Goal: Information Seeking & Learning: Compare options

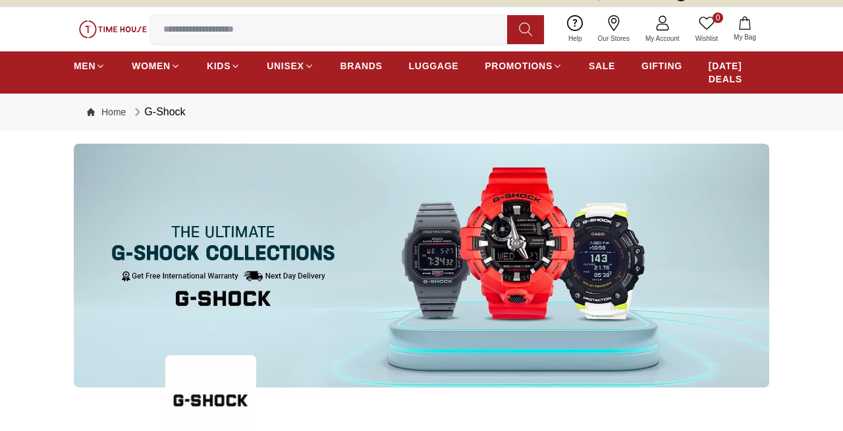
scroll to position [18, 0]
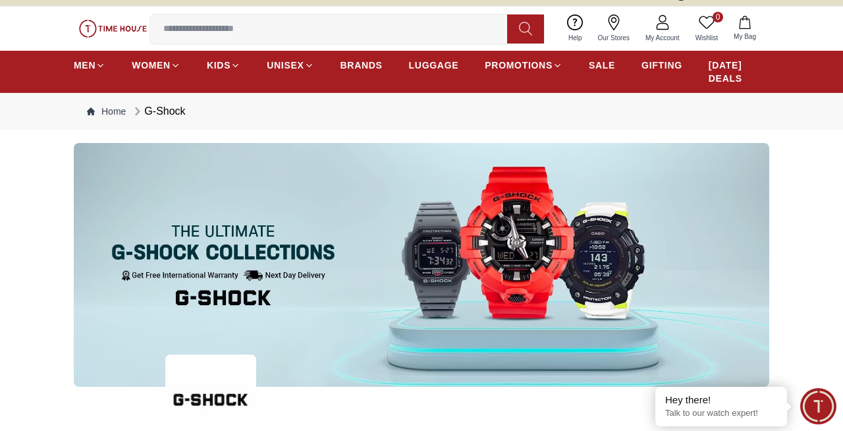
click at [204, 371] on img at bounding box center [210, 399] width 91 height 91
click at [266, 232] on img at bounding box center [422, 265] width 696 height 244
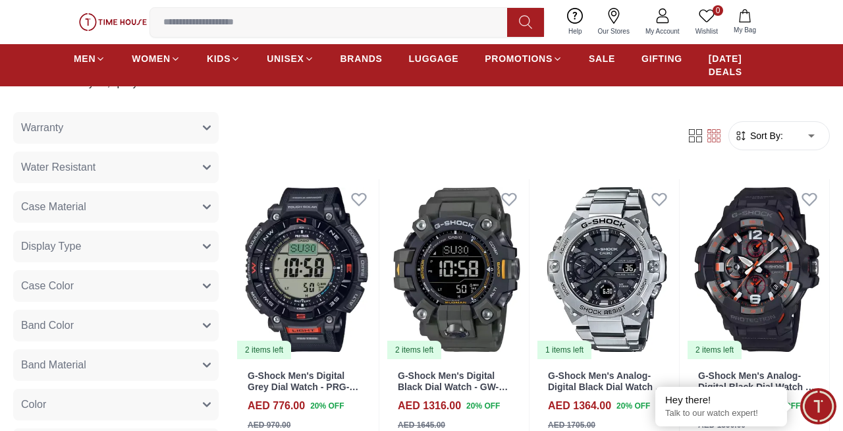
scroll to position [481, 0]
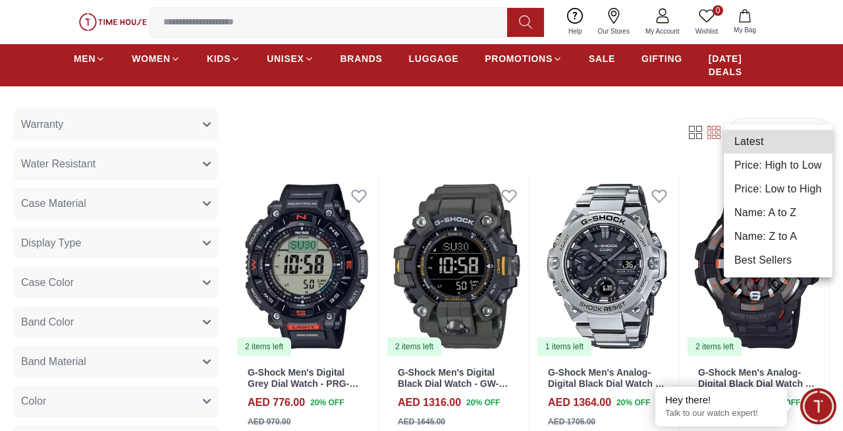
click at [775, 184] on li "Price: Low to High" at bounding box center [778, 189] width 109 height 24
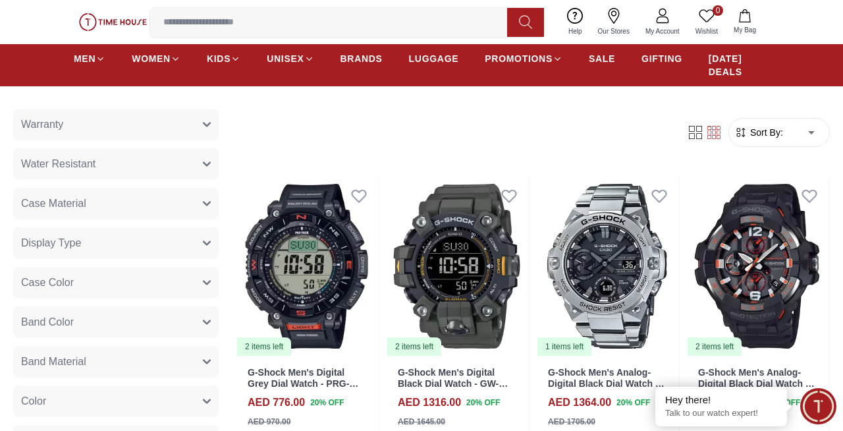
type input "*"
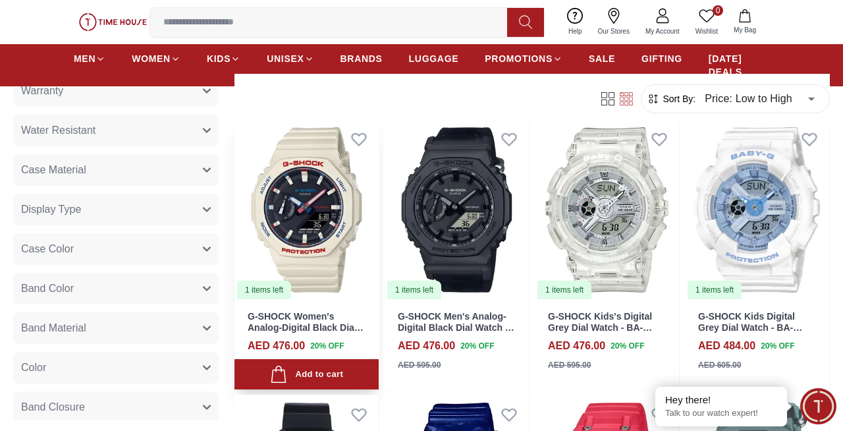
scroll to position [2469, 0]
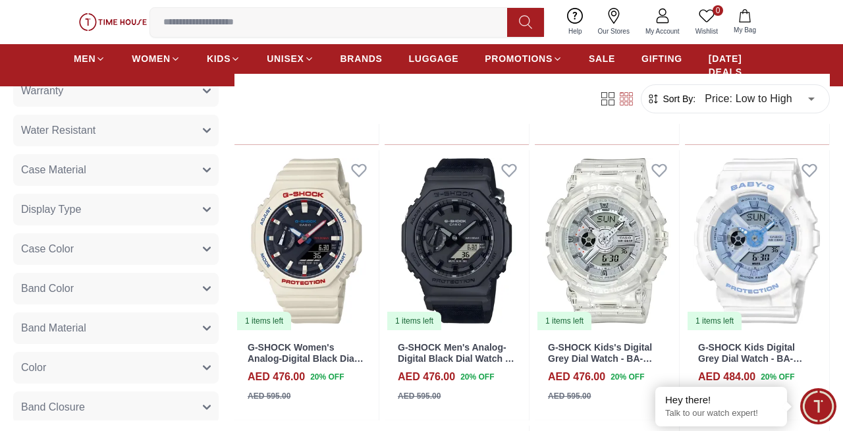
scroll to position [2420, 0]
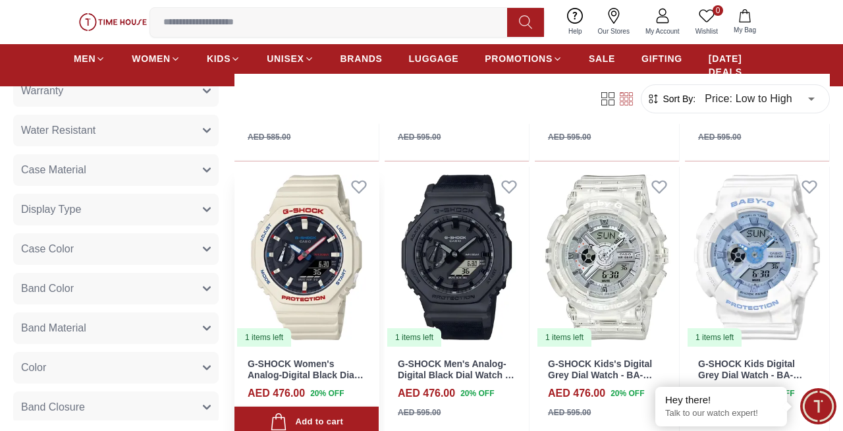
click at [331, 276] on img at bounding box center [306, 257] width 144 height 181
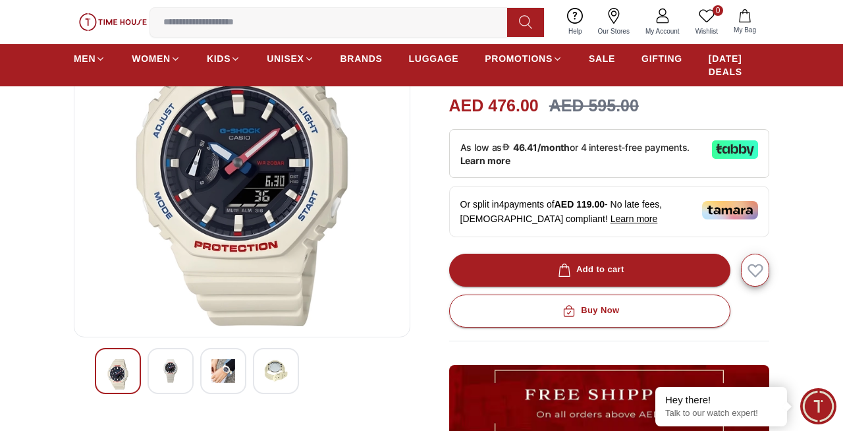
scroll to position [163, 0]
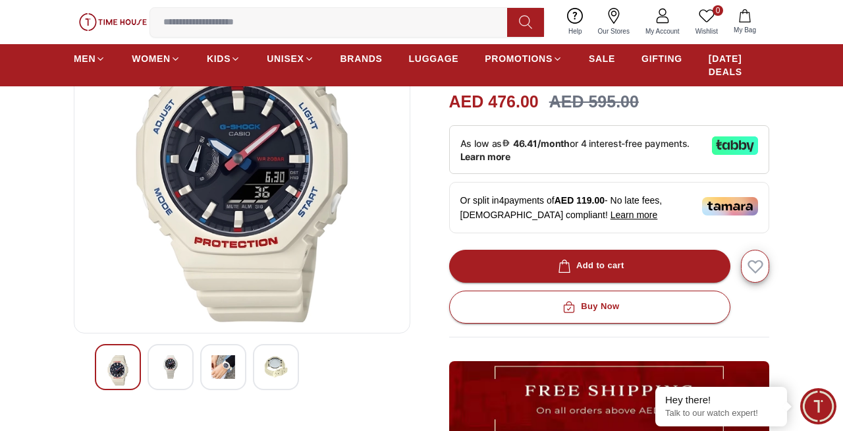
click at [248, 352] on div at bounding box center [242, 367] width 294 height 46
click at [219, 356] on img at bounding box center [223, 367] width 24 height 24
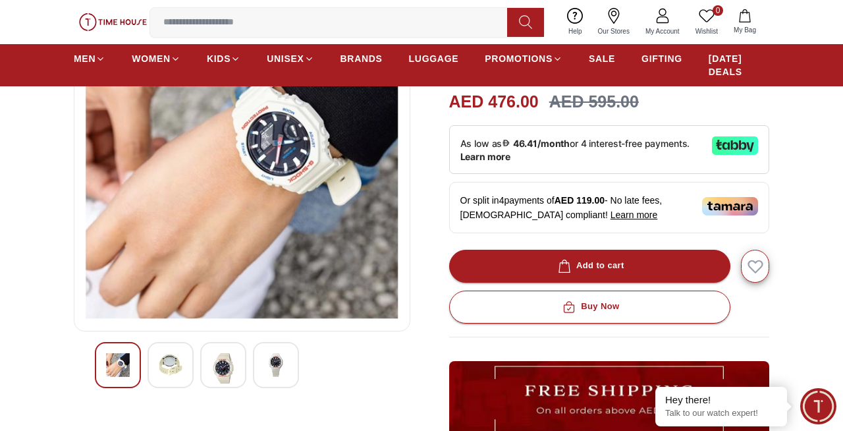
click at [264, 355] on img at bounding box center [276, 365] width 24 height 24
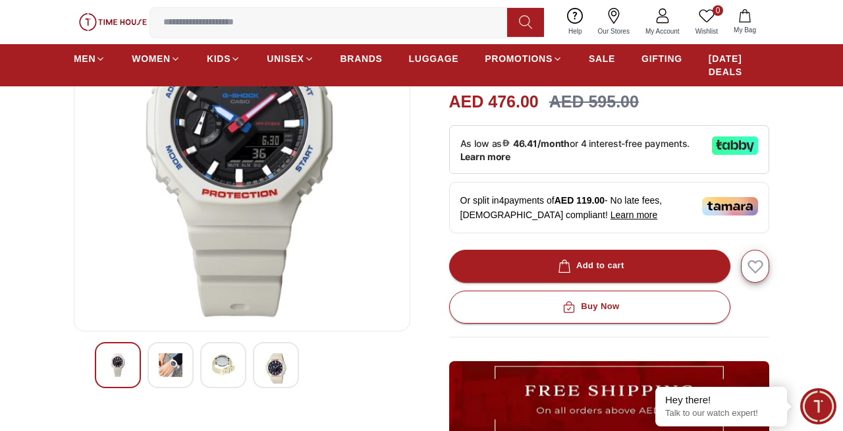
click at [264, 355] on img at bounding box center [276, 368] width 24 height 30
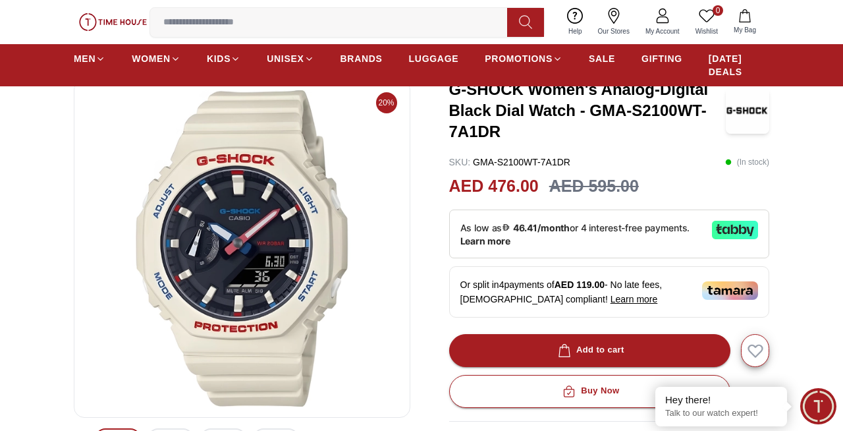
scroll to position [78, 0]
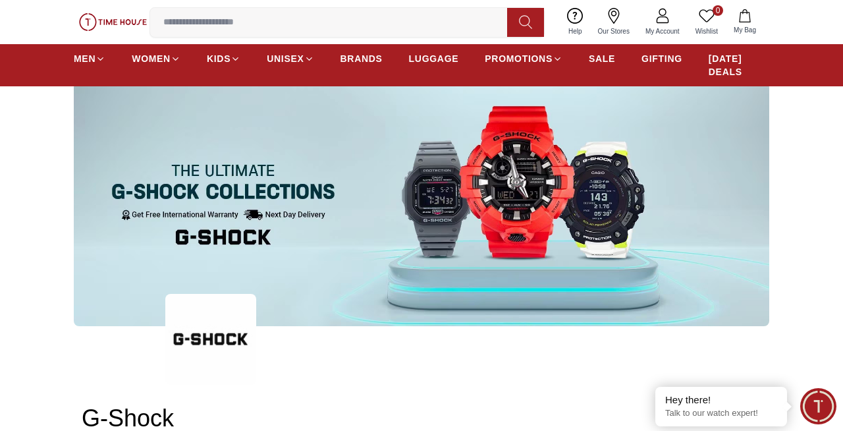
scroll to position [1718, 0]
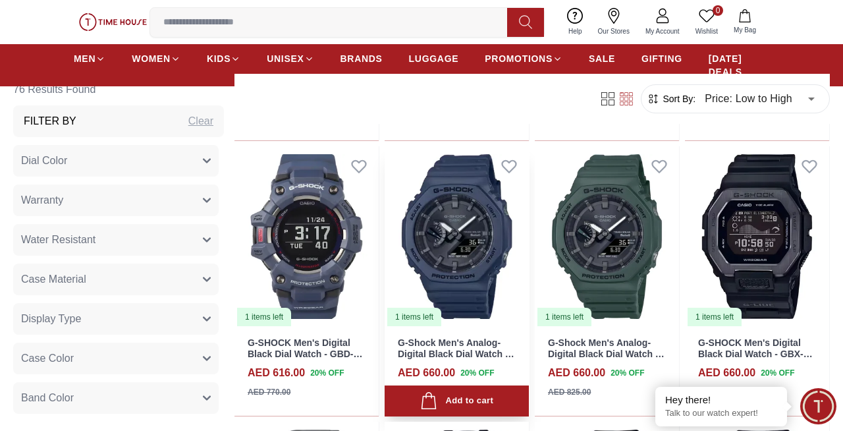
scroll to position [1060, 0]
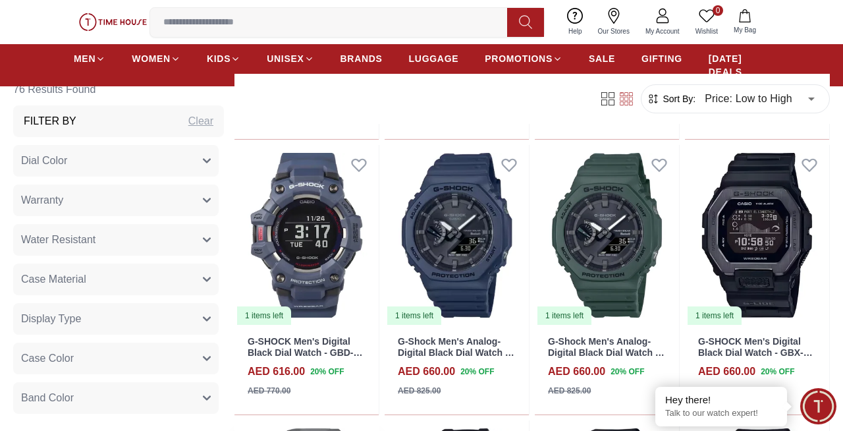
scroll to position [920, 0]
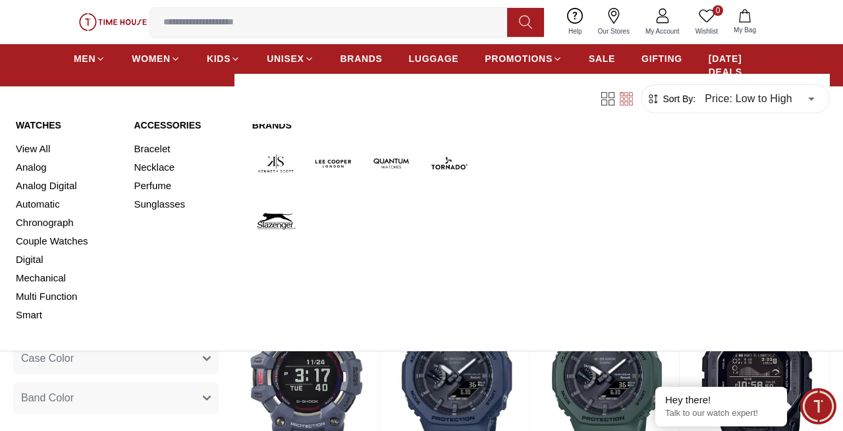
click at [444, 157] on img at bounding box center [448, 163] width 47 height 47
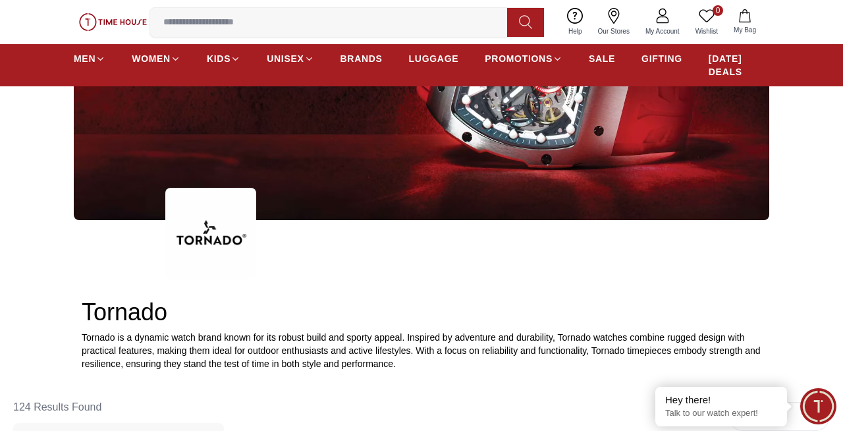
scroll to position [348, 0]
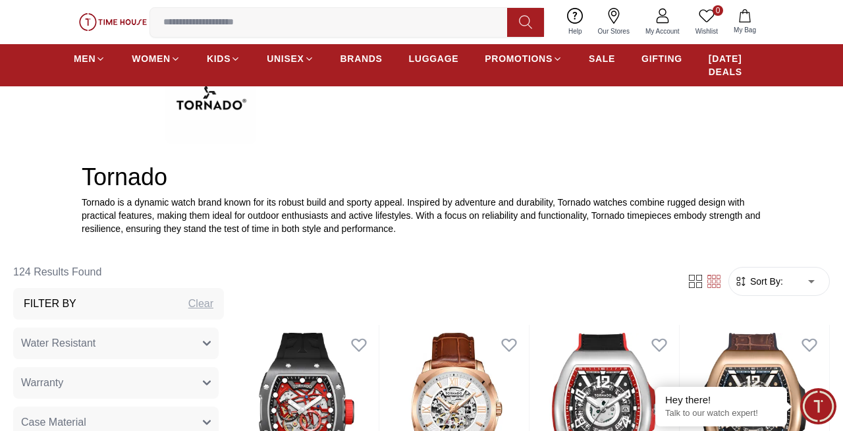
click at [773, 277] on form "Sort By: ​ ****** ​" at bounding box center [778, 281] width 101 height 29
click at [773, 275] on span "Sort By:" at bounding box center [766, 281] width 36 height 13
click at [777, 275] on span "Sort By:" at bounding box center [766, 281] width 36 height 13
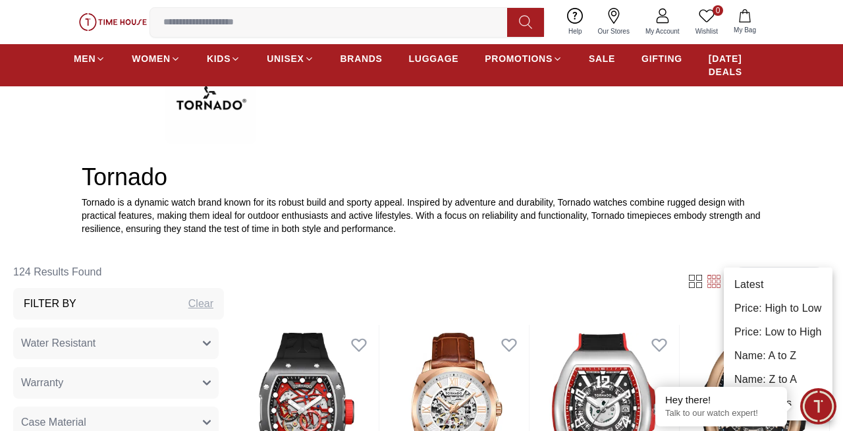
click at [774, 333] on li "Price: Low to High" at bounding box center [778, 332] width 109 height 24
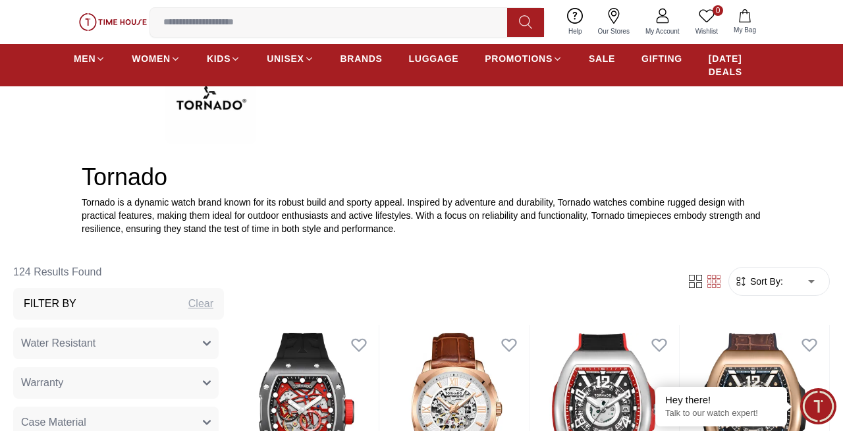
type input "*"
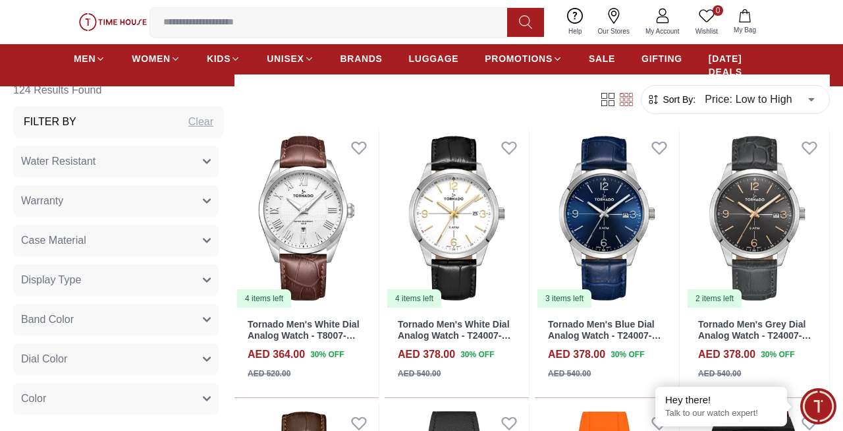
scroll to position [546, 0]
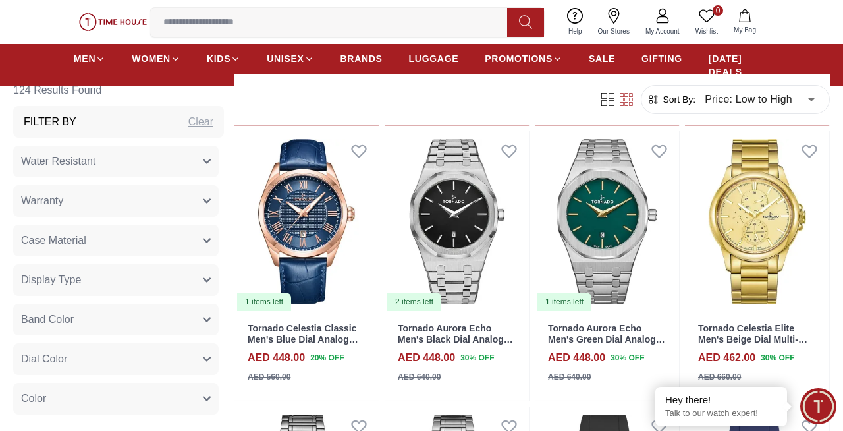
scroll to position [1920, 0]
